Goal: Navigation & Orientation: Find specific page/section

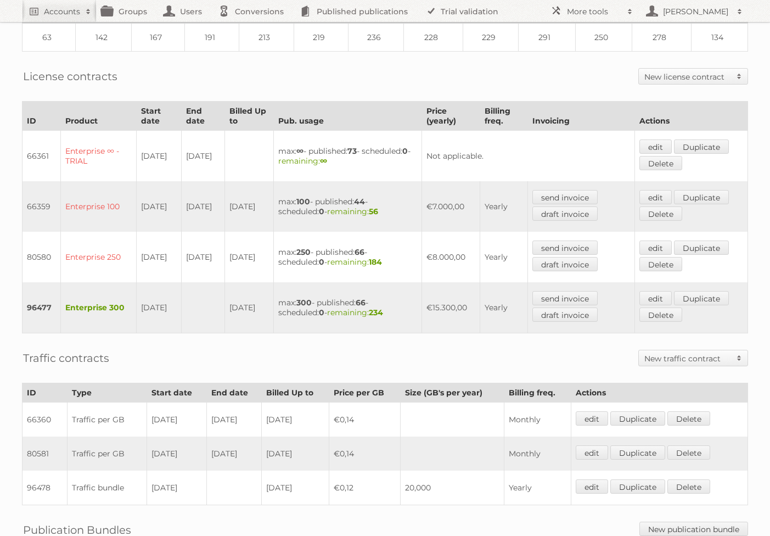
scroll to position [318, 0]
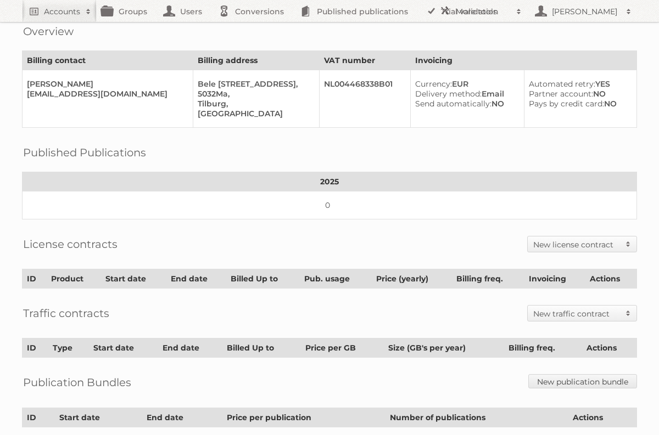
scroll to position [186, 0]
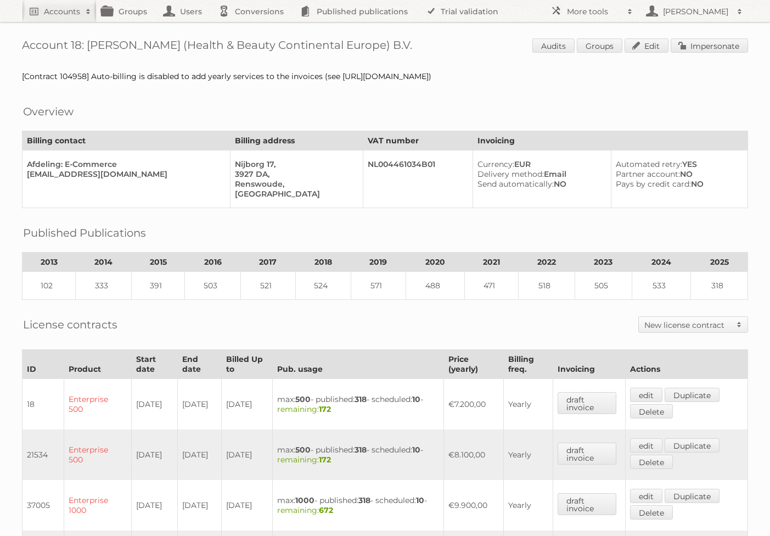
scroll to position [539, 0]
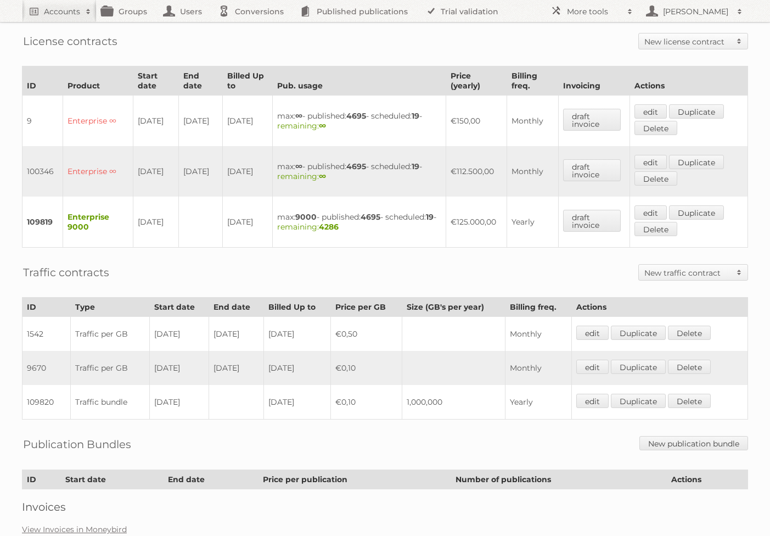
scroll to position [357, 0]
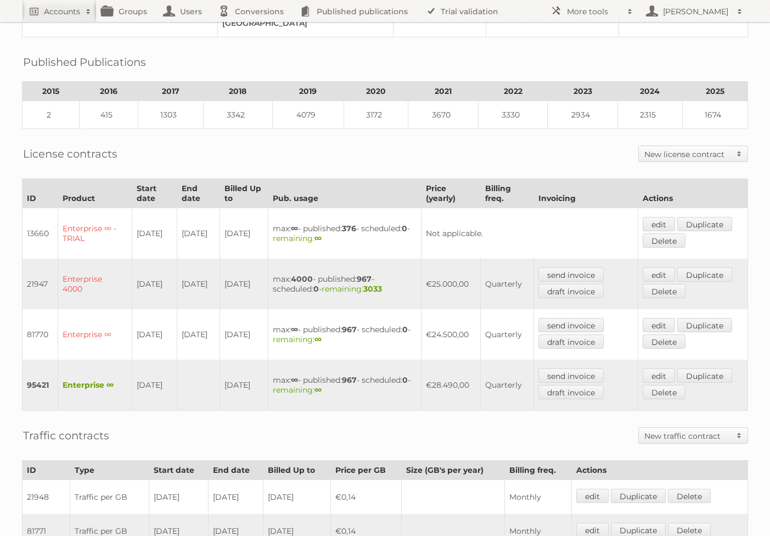
scroll to position [499, 0]
